Goal: Check status: Check status

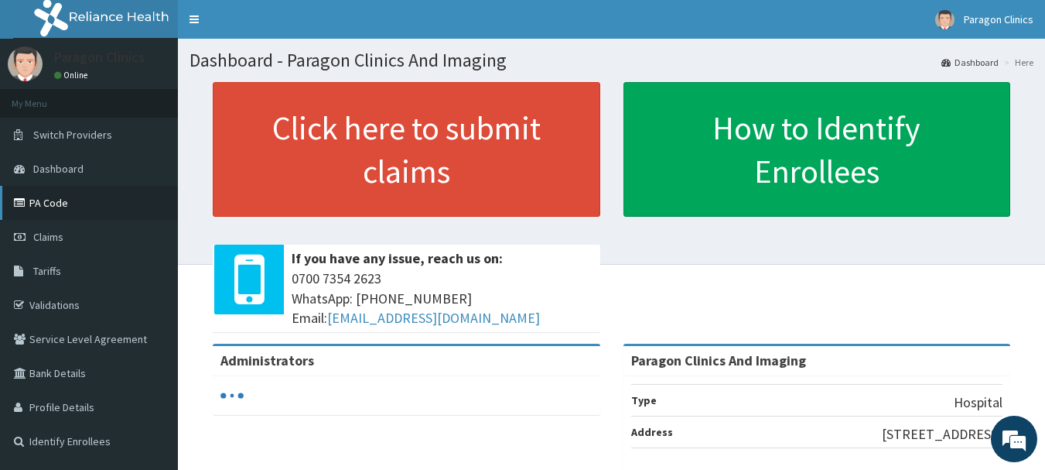
click at [46, 204] on link "PA Code" at bounding box center [89, 203] width 178 height 34
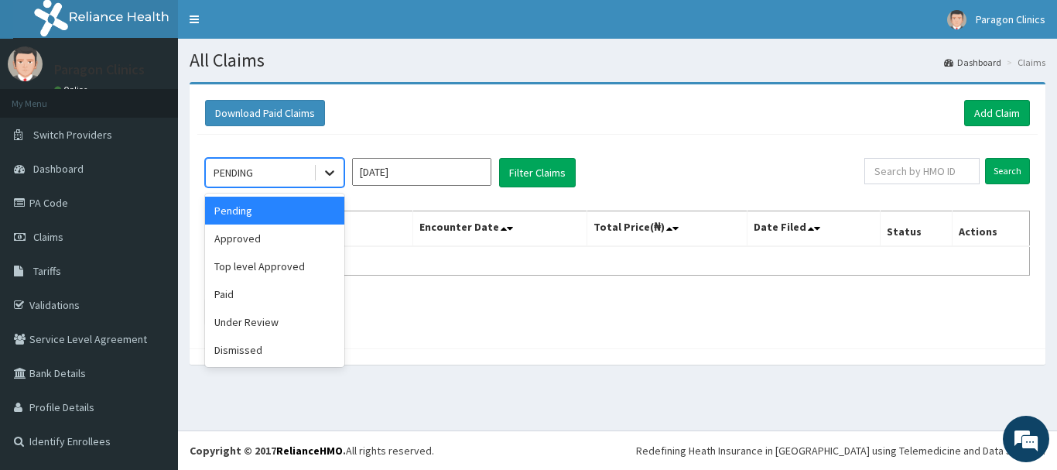
click at [330, 175] on icon at bounding box center [329, 173] width 9 height 5
click at [236, 325] on div "Under Review" at bounding box center [274, 322] width 139 height 28
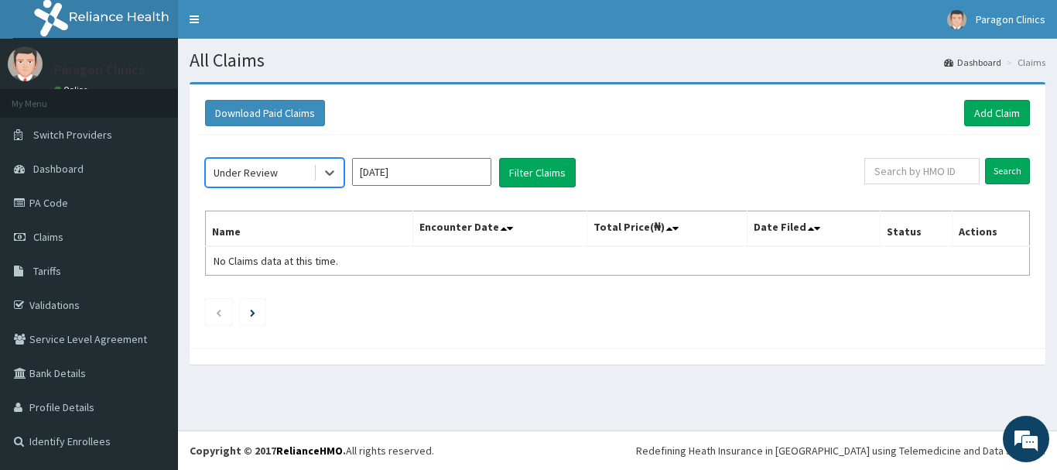
click at [438, 176] on input "Sep 2025" at bounding box center [421, 172] width 139 height 28
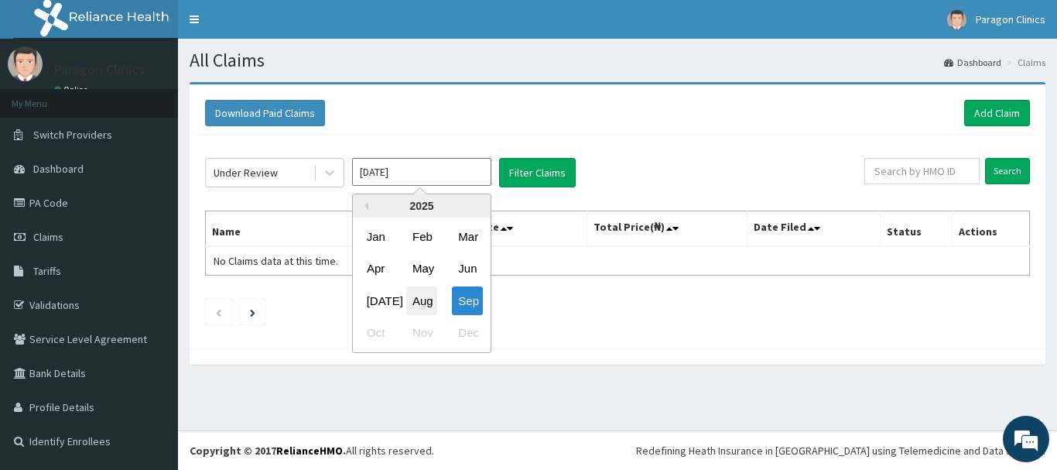
click at [424, 300] on div "Aug" at bounding box center [421, 300] width 31 height 29
type input "Aug 2025"
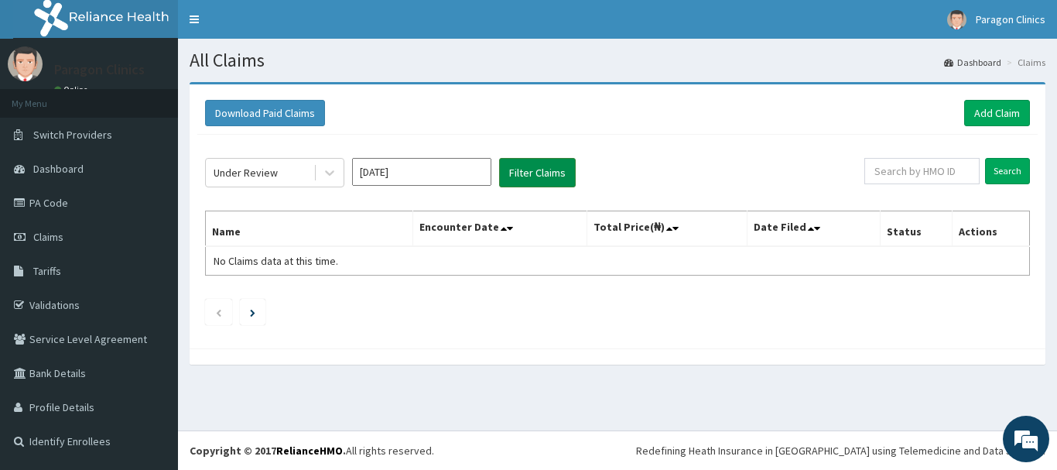
click at [527, 169] on button "Filter Claims" at bounding box center [537, 172] width 77 height 29
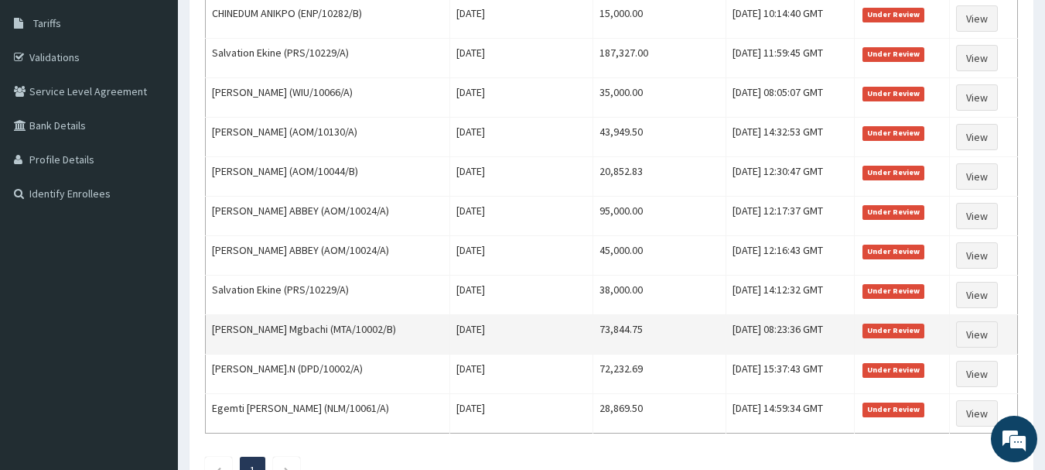
scroll to position [212, 0]
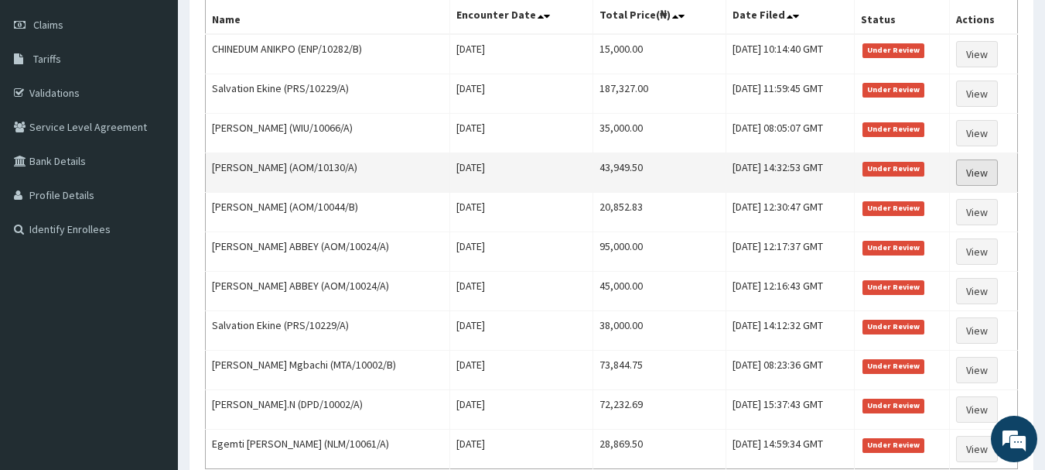
click at [983, 174] on link "View" at bounding box center [977, 172] width 42 height 26
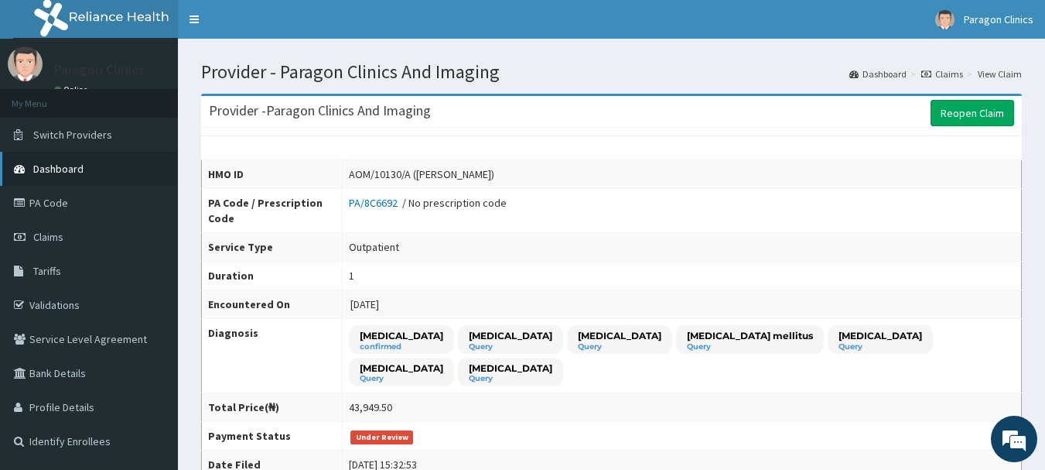
click at [63, 169] on span "Dashboard" at bounding box center [58, 169] width 50 height 14
